Goal: Task Accomplishment & Management: Manage account settings

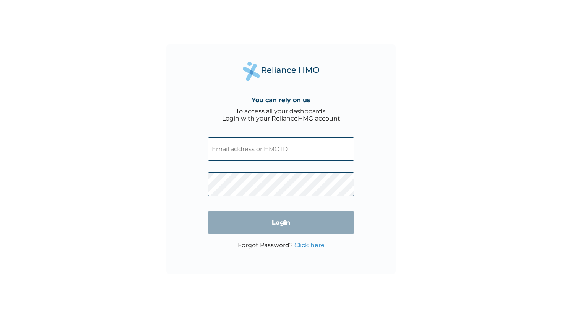
click at [239, 155] on input "text" at bounding box center [281, 148] width 147 height 23
paste input "TPQ/10002/A"
type input "TPQ/10002/A"
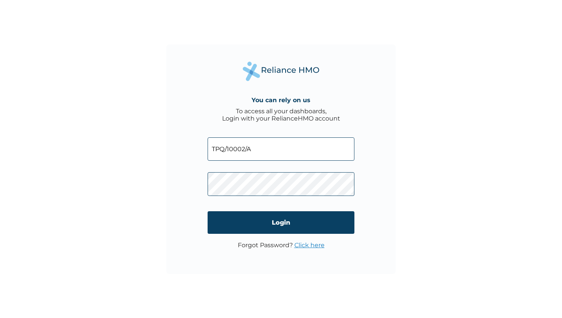
click at [264, 154] on input "TPQ/10002/A" at bounding box center [281, 148] width 147 height 23
drag, startPoint x: 264, startPoint y: 154, endPoint x: 211, endPoint y: 151, distance: 53.3
click at [211, 151] on input "TPQ/10002/A" at bounding box center [281, 148] width 147 height 23
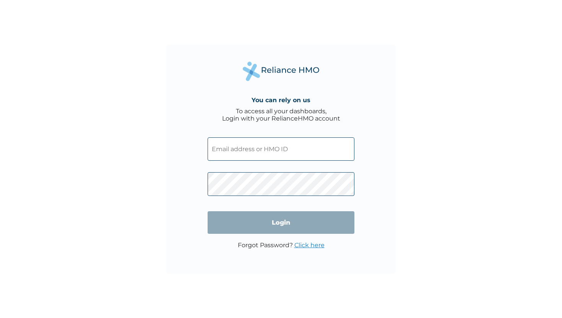
paste input "TPQ/10002/A"
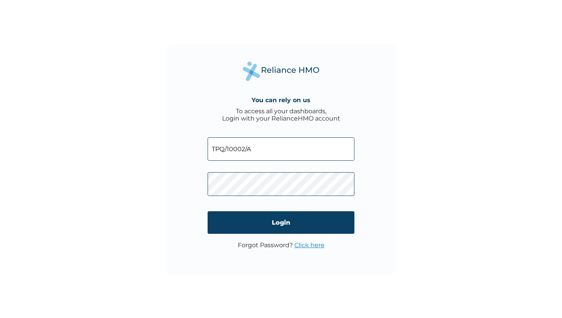
type input "TPQ/10002/A"
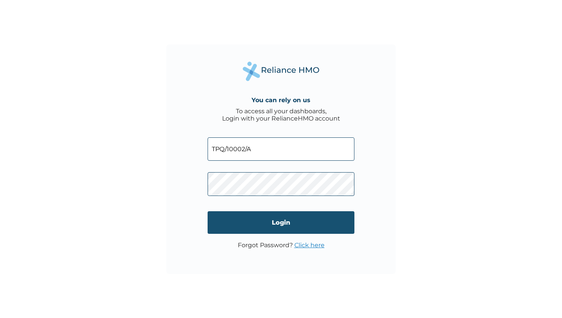
click at [263, 218] on input "Login" at bounding box center [281, 222] width 147 height 23
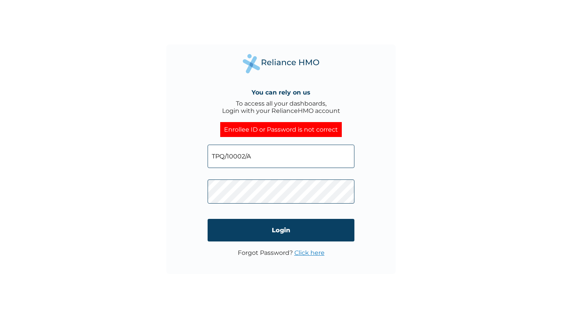
click at [277, 158] on input "TPQ/10002/A" at bounding box center [281, 156] width 147 height 23
drag, startPoint x: 277, startPoint y: 158, endPoint x: 187, endPoint y: 155, distance: 89.6
click at [187, 155] on div "You can rely on us To access all your dashboards, Login with your RelianceHMO a…" at bounding box center [281, 159] width 230 height 230
click at [248, 166] on input "text" at bounding box center [281, 156] width 147 height 23
type input "Oluwarotimi@tapready.io"
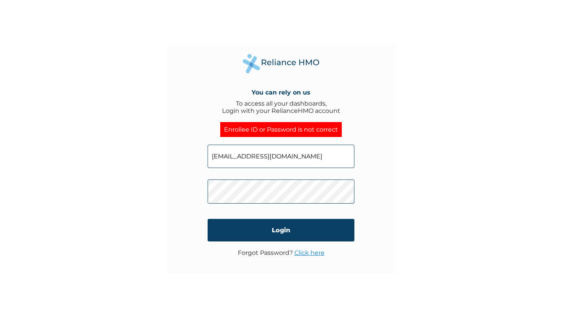
click at [205, 191] on div "You can rely on us To access all your dashboards, Login with your RelianceHMO a…" at bounding box center [281, 159] width 230 height 230
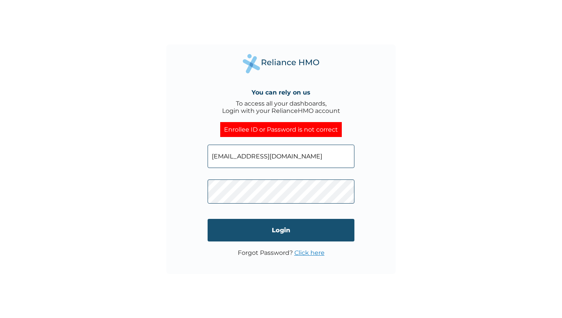
click at [282, 232] on input "Login" at bounding box center [281, 230] width 147 height 23
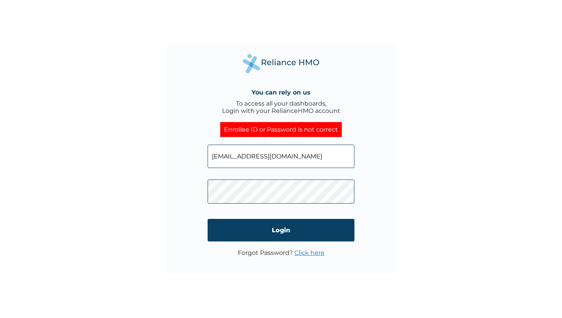
click at [323, 144] on span "Oluwarotimi@tapready.io" at bounding box center [281, 154] width 147 height 35
click at [309, 151] on input "Oluwarotimi@tapready.io" at bounding box center [281, 156] width 147 height 23
click at [305, 157] on input "Oluwarotimi@tapready.io" at bounding box center [281, 156] width 147 height 23
type input "Oluwarotimi@tapready.io"
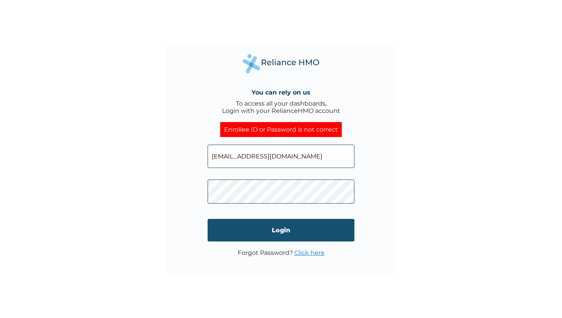
click at [254, 230] on input "Login" at bounding box center [281, 230] width 147 height 23
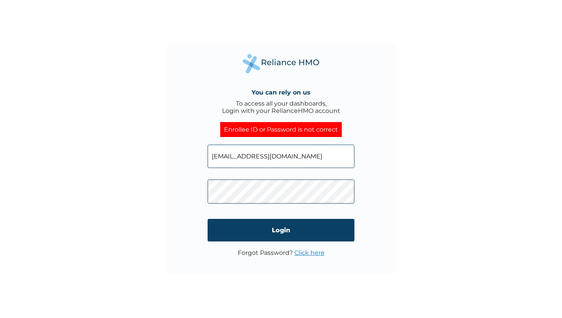
click at [309, 254] on link "Click here" at bounding box center [310, 252] width 30 height 7
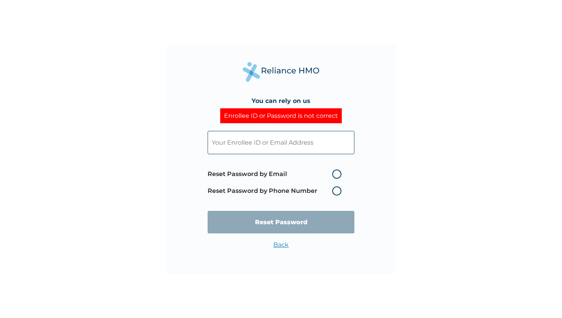
click at [337, 173] on label "Reset Password by Email" at bounding box center [277, 173] width 138 height 9
click at [334, 173] on input "Reset Password by Email" at bounding box center [328, 174] width 12 height 12
radio input "true"
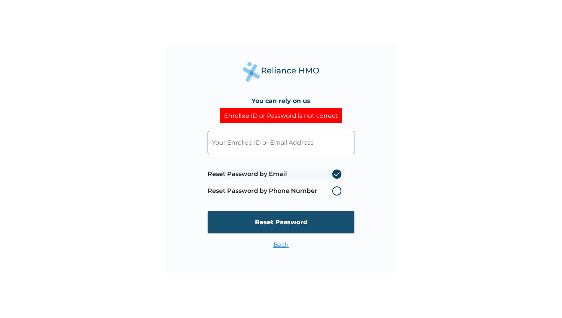
click at [329, 223] on input "Reset Password" at bounding box center [281, 222] width 147 height 23
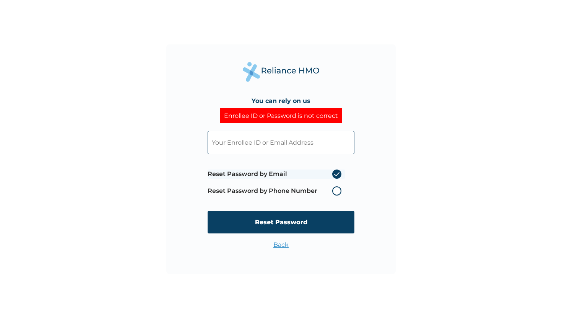
click at [239, 142] on input "text" at bounding box center [281, 142] width 147 height 23
paste input "TPQ/10002/A"
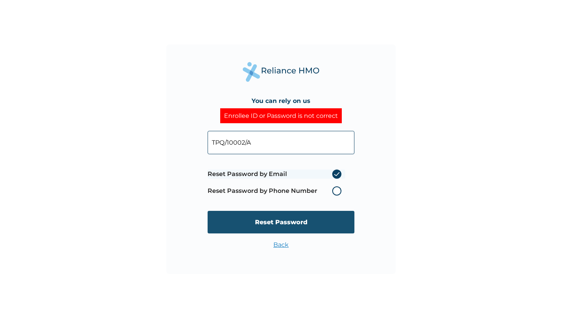
type input "TPQ/10002/A"
click at [298, 227] on input "Reset Password" at bounding box center [281, 222] width 147 height 23
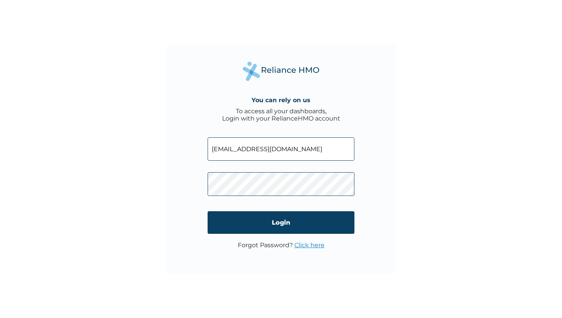
click at [205, 184] on div "You can rely on us To access all your dashboards, Login with your RelianceHMO a…" at bounding box center [281, 159] width 230 height 230
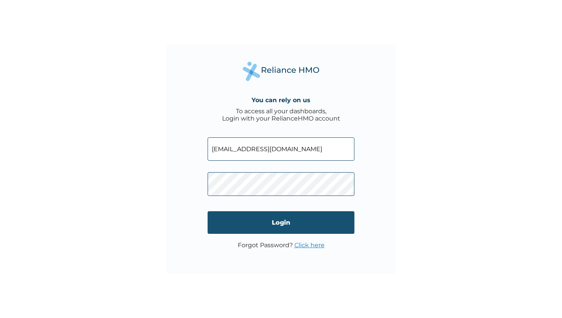
click at [280, 224] on input "Login" at bounding box center [281, 222] width 147 height 23
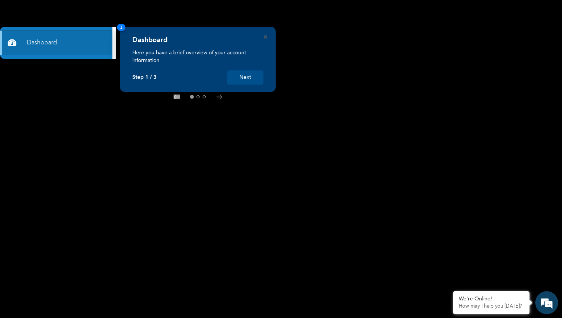
click at [246, 78] on button "Next" at bounding box center [245, 77] width 36 height 14
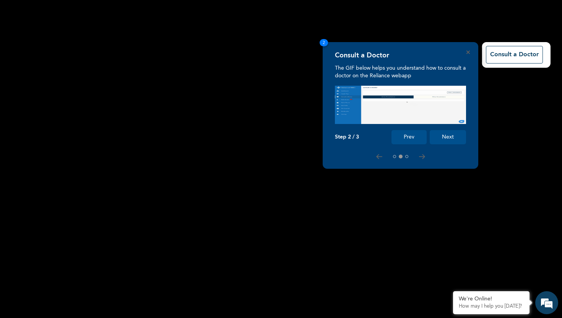
click at [452, 139] on button "Next" at bounding box center [448, 137] width 36 height 14
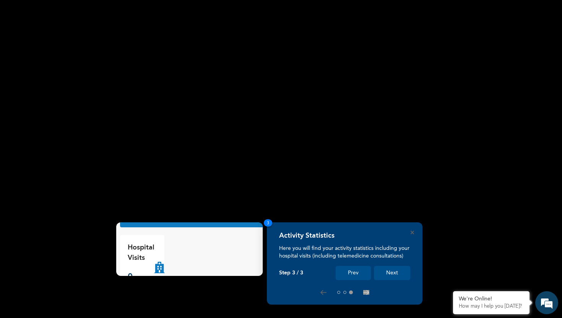
click at [388, 273] on button "Next" at bounding box center [392, 273] width 36 height 14
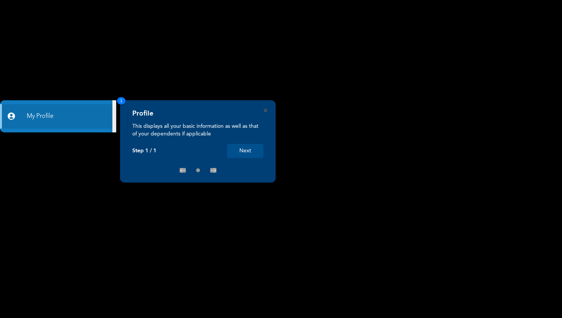
click at [243, 150] on button "Next" at bounding box center [245, 151] width 36 height 14
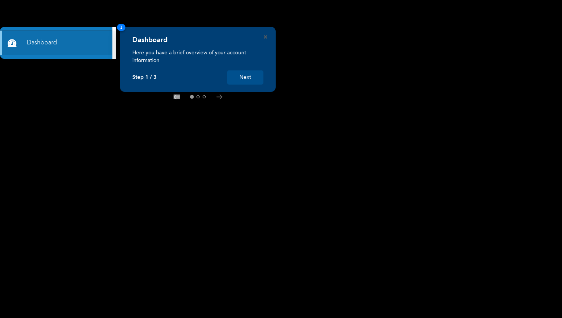
click at [37, 41] on link "Dashboard" at bounding box center [56, 43] width 112 height 24
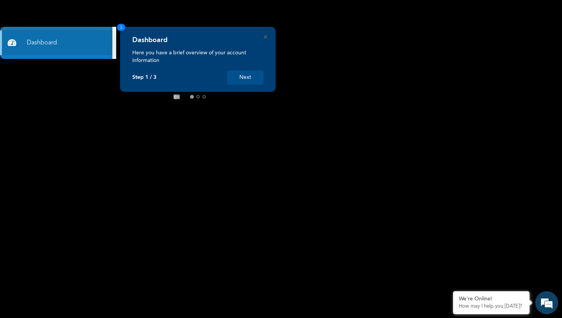
click at [222, 98] on icon at bounding box center [220, 97] width 6 height 5
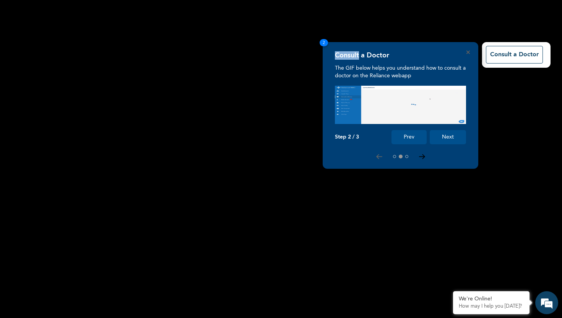
click at [222, 98] on rect at bounding box center [281, 159] width 562 height 318
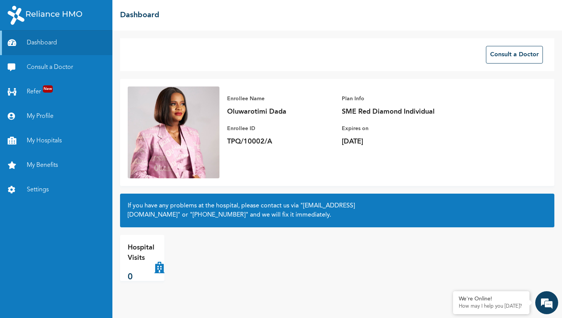
drag, startPoint x: 419, startPoint y: 140, endPoint x: 349, endPoint y: 136, distance: 69.8
click at [349, 136] on div "Expires on Thu, 9th October 2025" at bounding box center [395, 135] width 107 height 22
copy p "Thu, 9th October 2025"
